Goal: Information Seeking & Learning: Learn about a topic

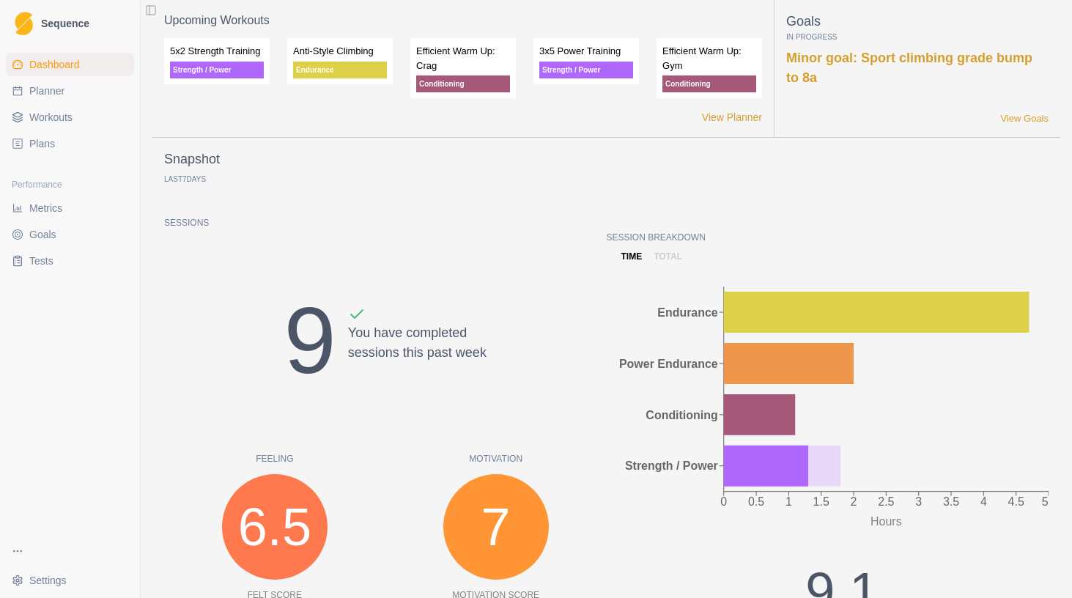
click at [667, 265] on div "Session Breakdown time total 0 0.5 1 1.5 2 2.5 3 3.5 4 4.5 5 Hours Endurance Po…" at bounding box center [828, 502] width 443 height 543
click at [667, 255] on p "total" at bounding box center [668, 256] width 29 height 13
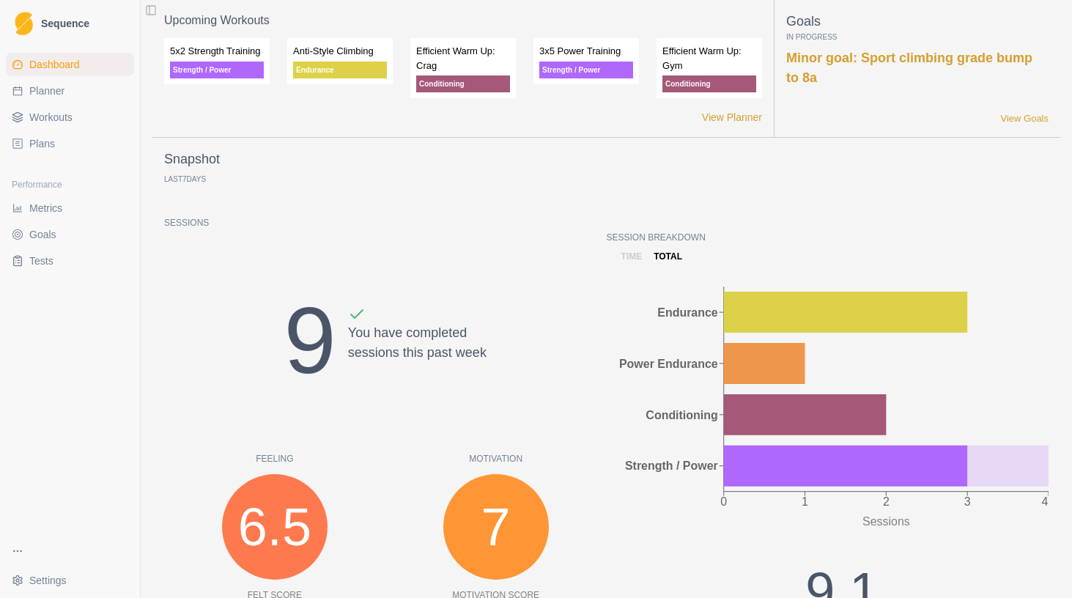
click at [49, 217] on link "Metrics" at bounding box center [70, 207] width 128 height 23
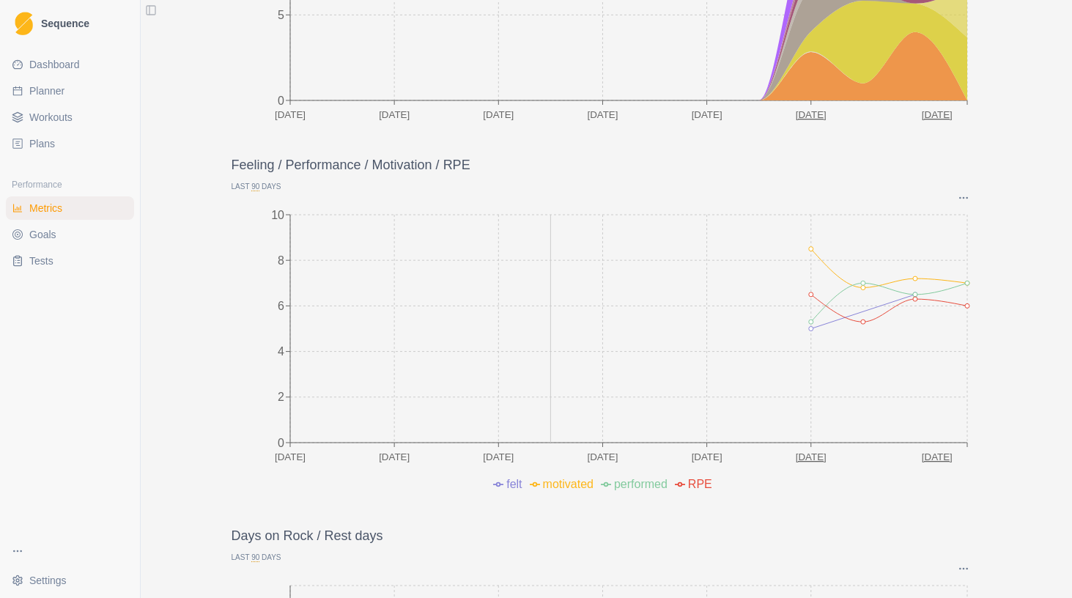
scroll to position [471, 0]
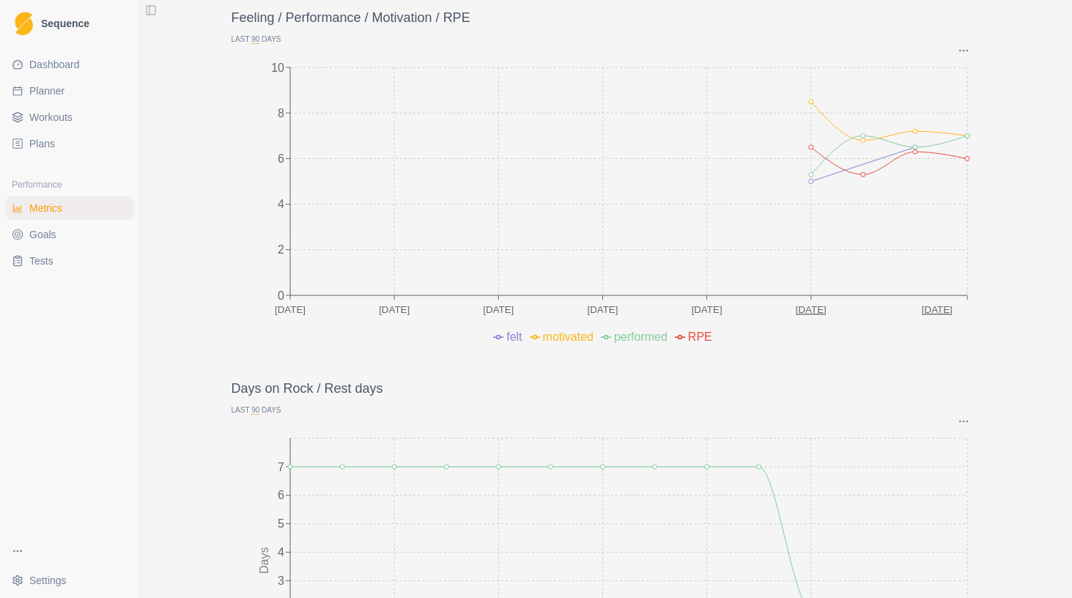
click at [566, 332] on span "motivated" at bounding box center [568, 336] width 51 height 12
click at [568, 333] on span "motivated" at bounding box center [568, 336] width 51 height 12
click at [633, 339] on span "performed" at bounding box center [640, 336] width 53 height 12
click at [705, 330] on span "RPE" at bounding box center [700, 336] width 24 height 12
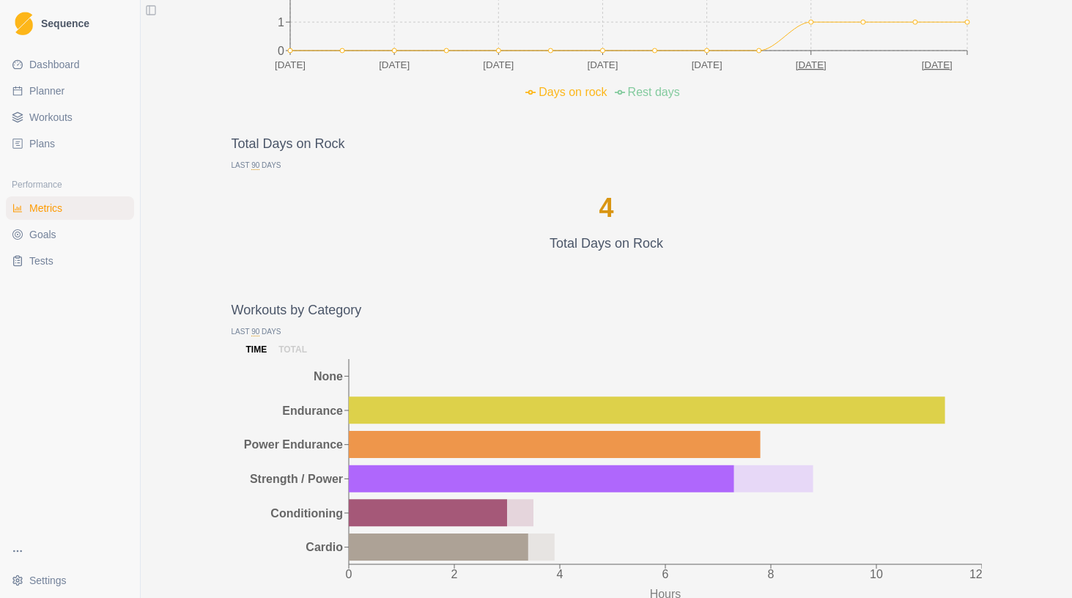
scroll to position [1270, 0]
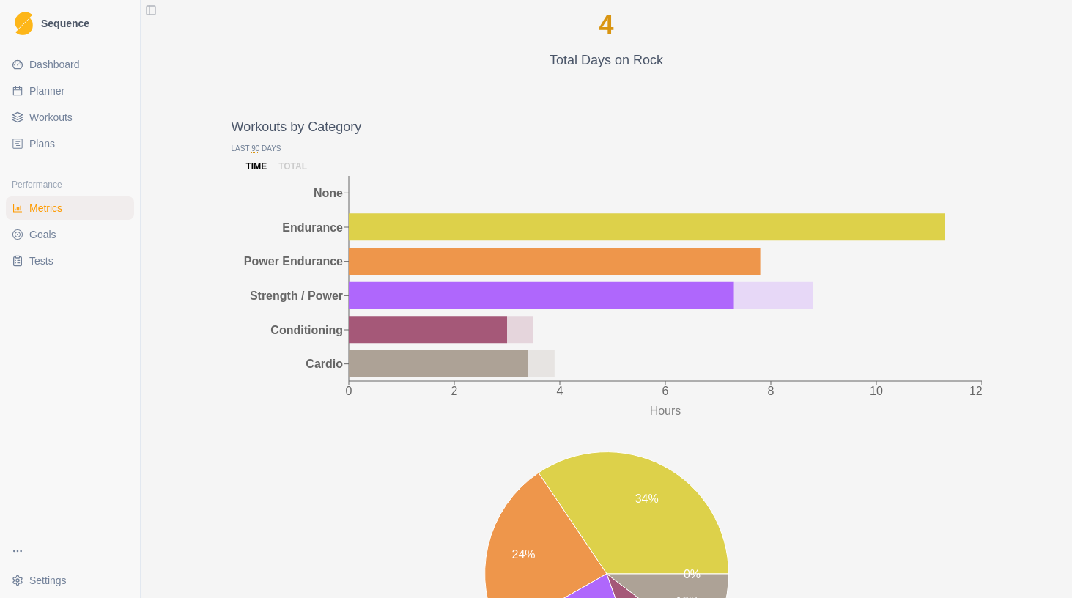
click at [297, 166] on p "total" at bounding box center [292, 166] width 29 height 13
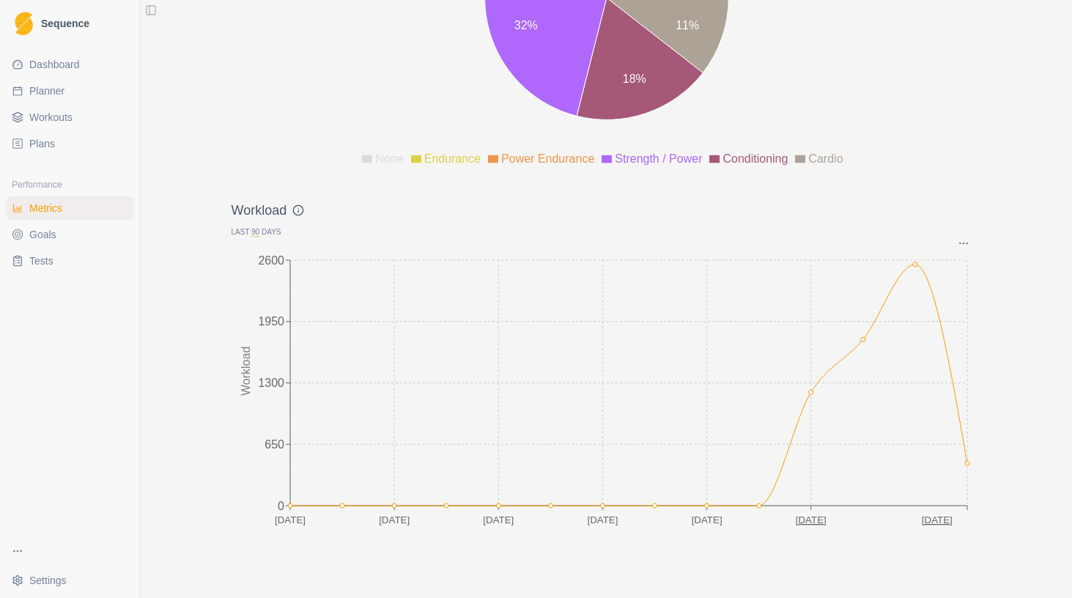
scroll to position [1936, 0]
